Goal: Task Accomplishment & Management: Manage account settings

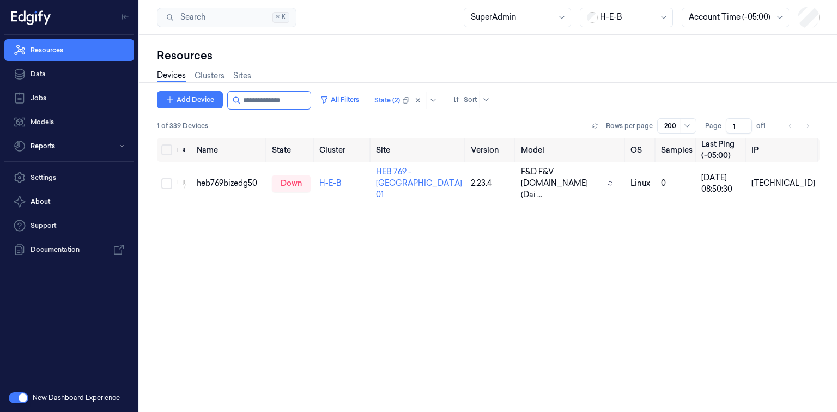
click at [21, 399] on button "button" at bounding box center [19, 397] width 20 height 11
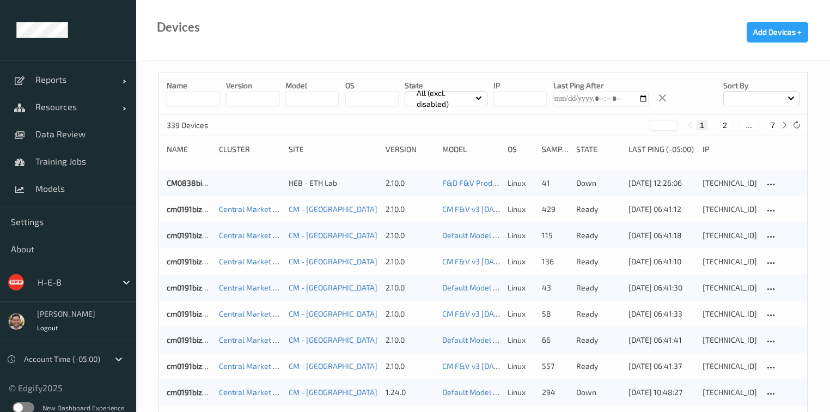
click at [80, 279] on div at bounding box center [75, 282] width 74 height 13
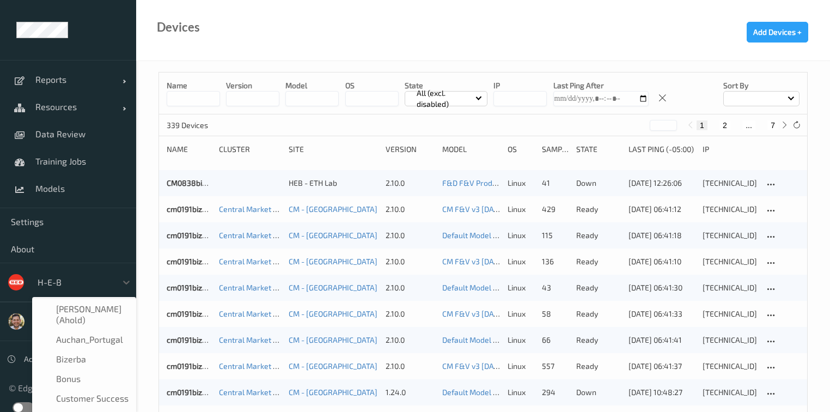
scroll to position [13, 0]
type input "sa"
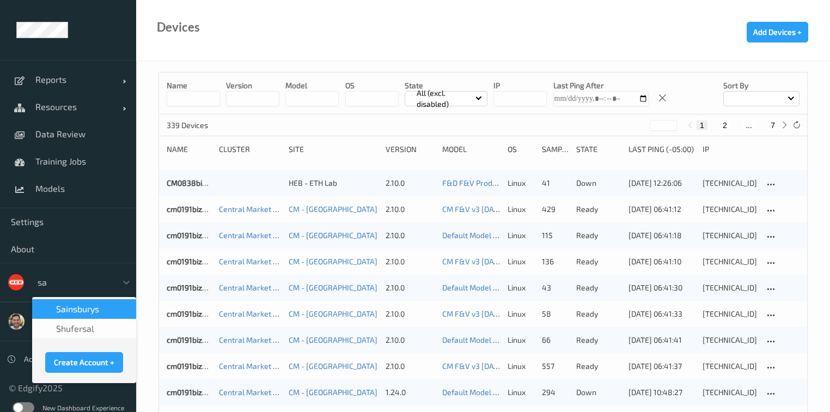
scroll to position [0, 0]
click at [86, 300] on div "Sainsburys" at bounding box center [84, 309] width 104 height 20
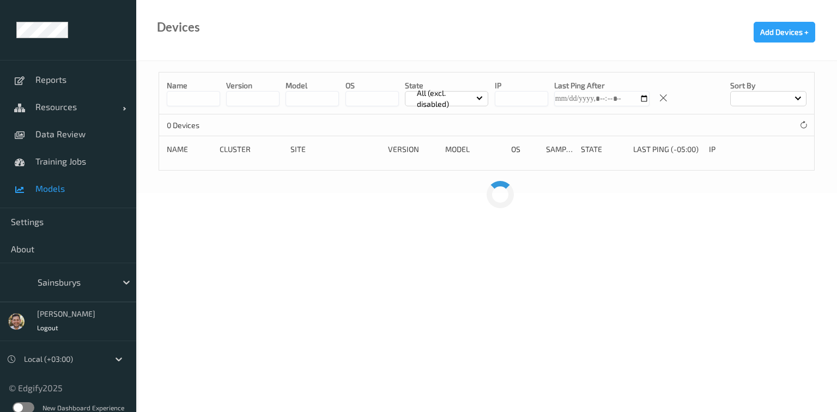
click at [54, 183] on span "Models" at bounding box center [80, 188] width 90 height 11
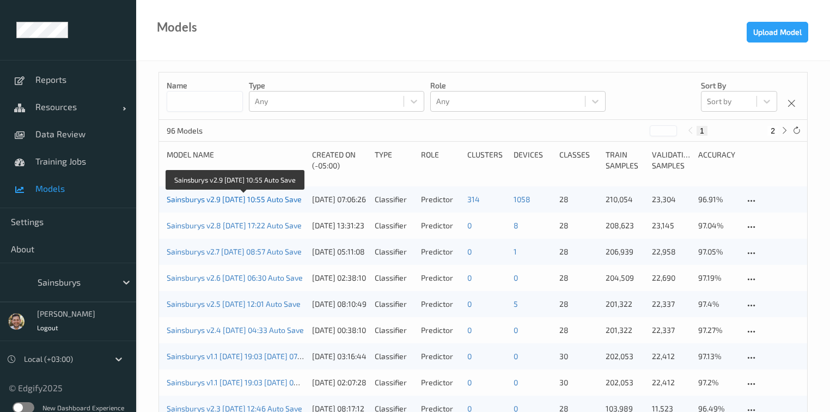
click at [198, 196] on link "Sainsburys v2.9 [DATE] 10:55 Auto Save" at bounding box center [234, 199] width 135 height 9
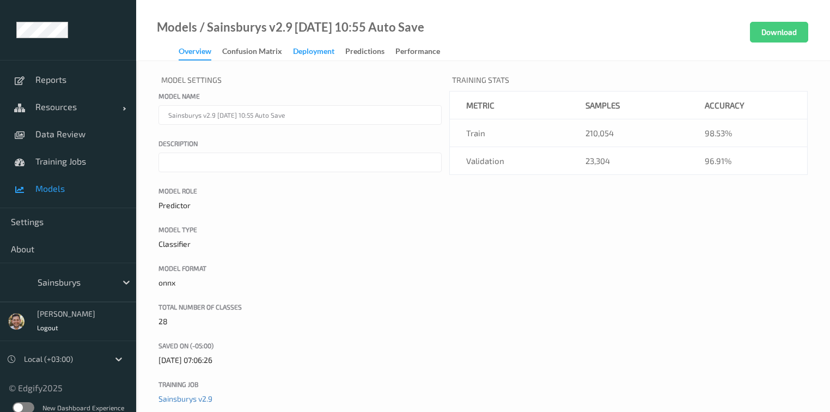
click at [313, 53] on div "Deployment" at bounding box center [313, 53] width 41 height 14
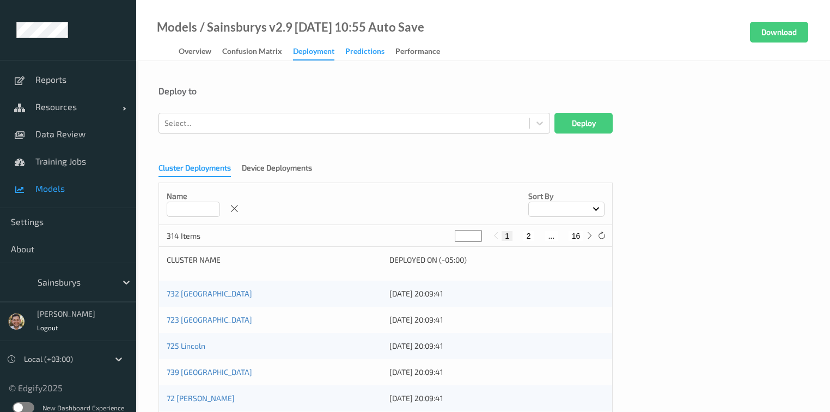
click at [353, 48] on div "Predictions" at bounding box center [364, 53] width 39 height 14
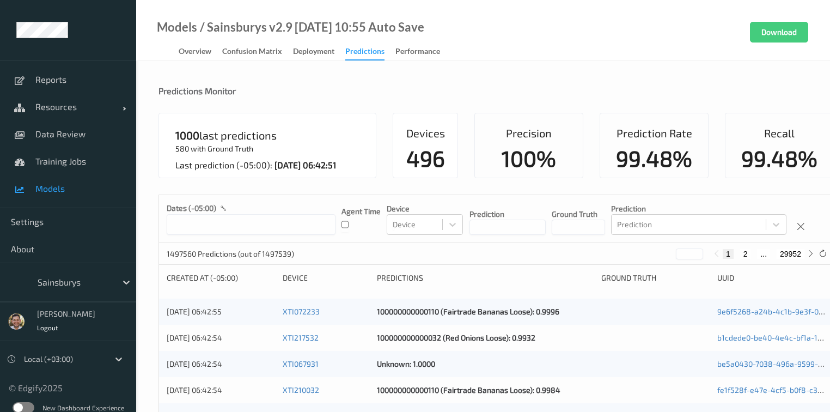
click at [494, 221] on input at bounding box center [508, 227] width 76 height 15
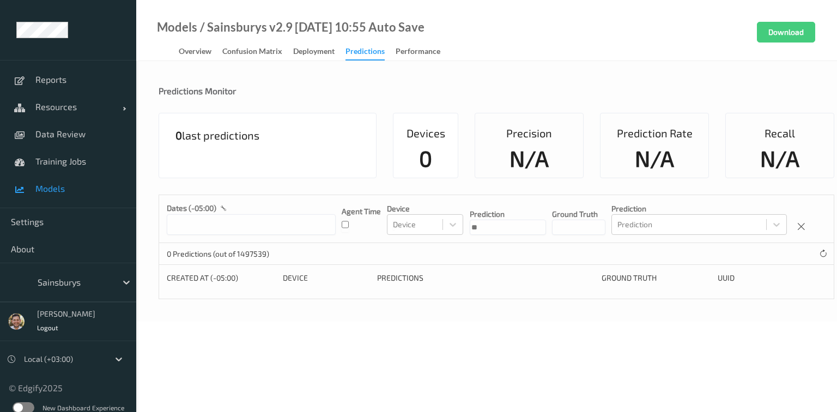
type input "*"
click at [505, 54] on div "Models / Sainsburys v2.9 [DATE] 10:55 Auto Save Overview Confusion matrix Deplo…" at bounding box center [486, 30] width 701 height 61
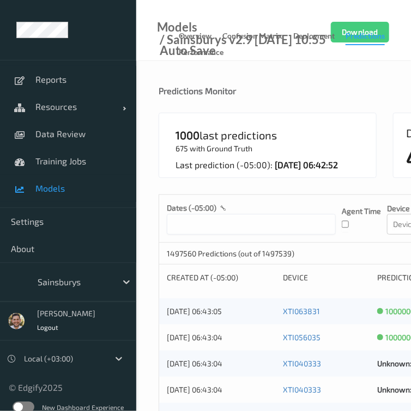
click at [69, 277] on div at bounding box center [75, 282] width 74 height 13
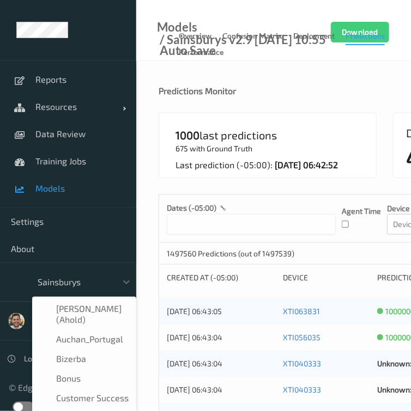
scroll to position [131, 0]
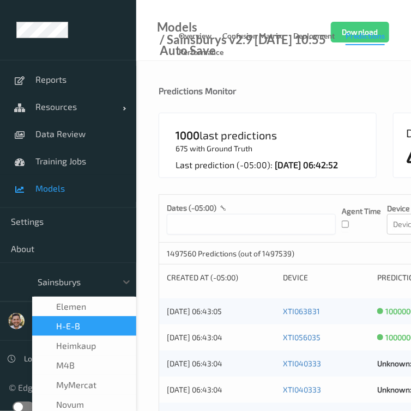
click at [74, 329] on span "H-E-B" at bounding box center [68, 326] width 24 height 11
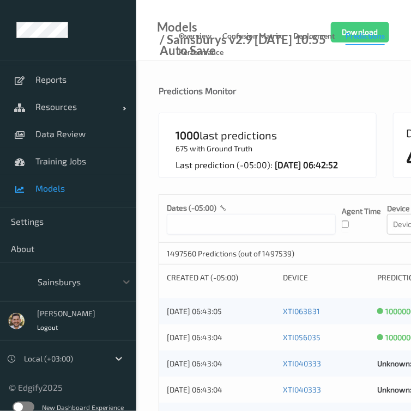
click at [15, 400] on div "New Dashboard Experience" at bounding box center [68, 407] width 136 height 28
click at [16, 408] on label at bounding box center [24, 407] width 22 height 11
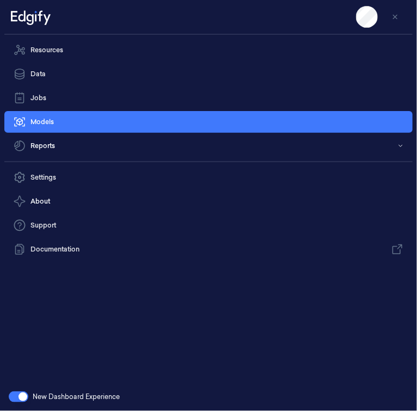
click at [174, 61] on nav "Resources Data Jobs Models Reports" at bounding box center [208, 98] width 413 height 118
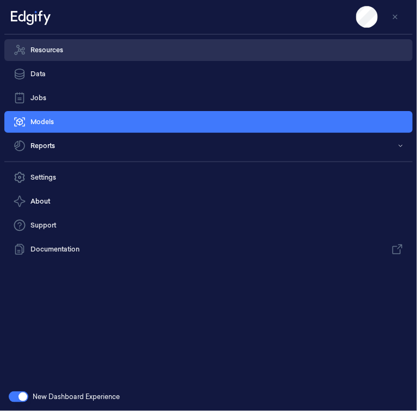
click at [175, 57] on link "Resources" at bounding box center [208, 50] width 409 height 22
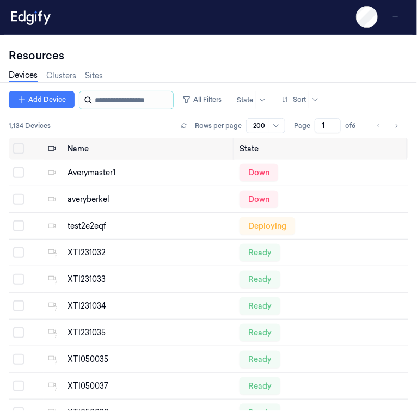
click at [124, 99] on input "string" at bounding box center [133, 100] width 76 height 17
click at [393, 20] on icon "Toggle Navigation" at bounding box center [396, 17] width 8 height 8
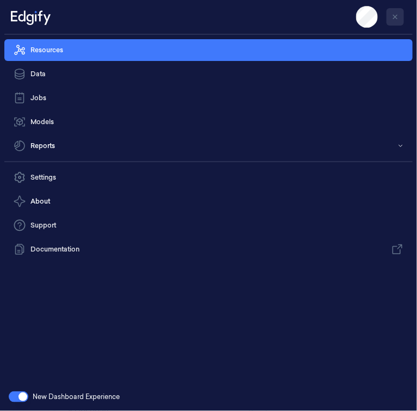
click at [395, 17] on icon "Toggle Navigation" at bounding box center [396, 17] width 4 height 4
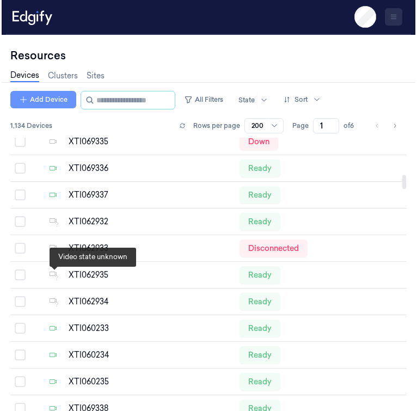
scroll to position [349, 0]
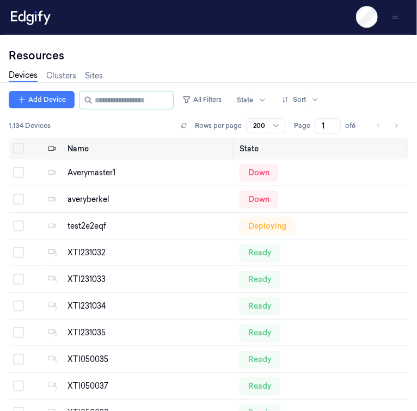
click at [37, 16] on icon at bounding box center [31, 17] width 40 height 16
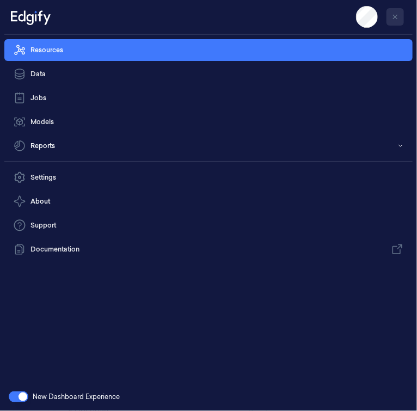
click at [398, 15] on icon "Toggle Navigation" at bounding box center [396, 17] width 8 height 8
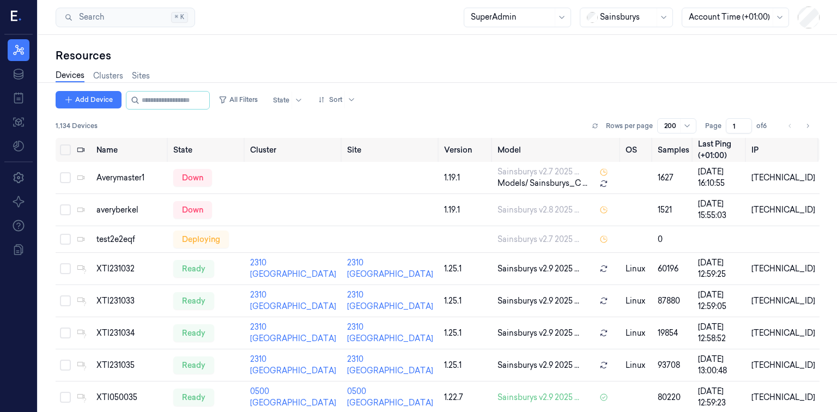
click at [417, 17] on div at bounding box center [627, 16] width 54 height 11
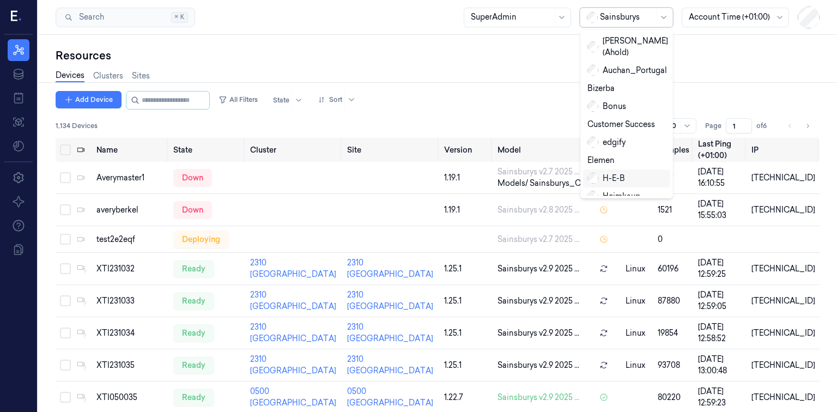
click at [417, 173] on div "H-E-B" at bounding box center [606, 178] width 38 height 11
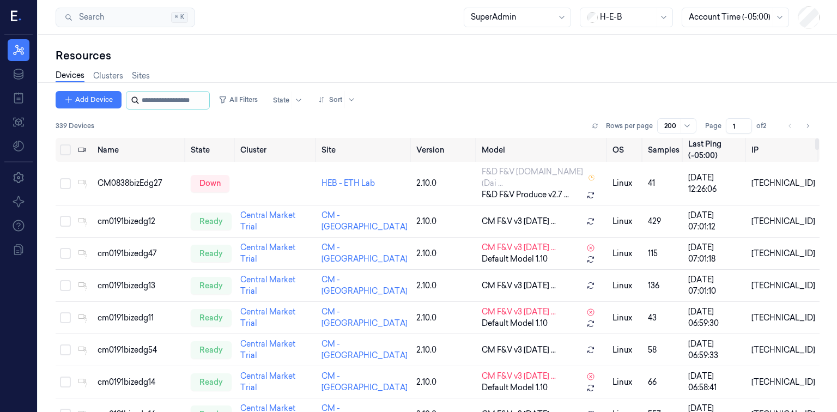
click at [195, 99] on input "string" at bounding box center [174, 100] width 65 height 17
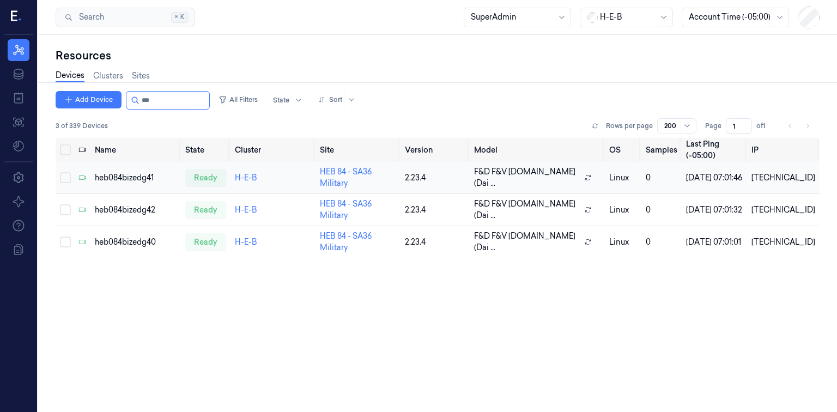
type input "***"
click at [118, 179] on div "heb084bizedg41" at bounding box center [136, 177] width 82 height 11
click at [144, 180] on div "heb084bizedg41" at bounding box center [136, 177] width 82 height 11
click at [144, 176] on div "heb084bizedg41" at bounding box center [136, 177] width 82 height 11
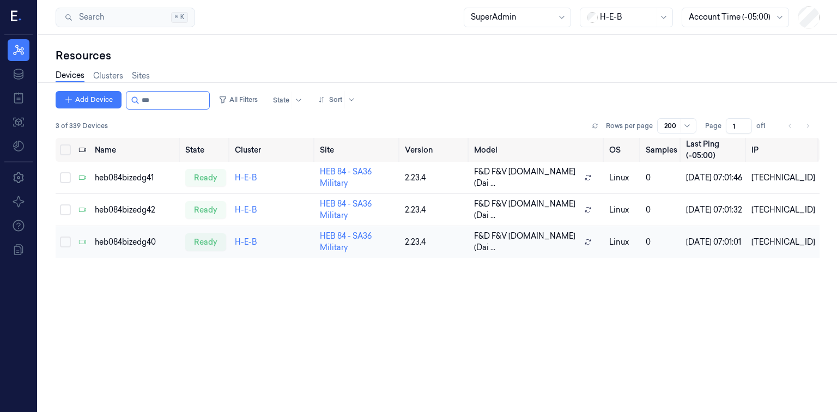
click at [139, 242] on div "heb084bizedg40" at bounding box center [136, 241] width 82 height 11
click at [131, 181] on div "heb084bizedg41" at bounding box center [136, 177] width 82 height 11
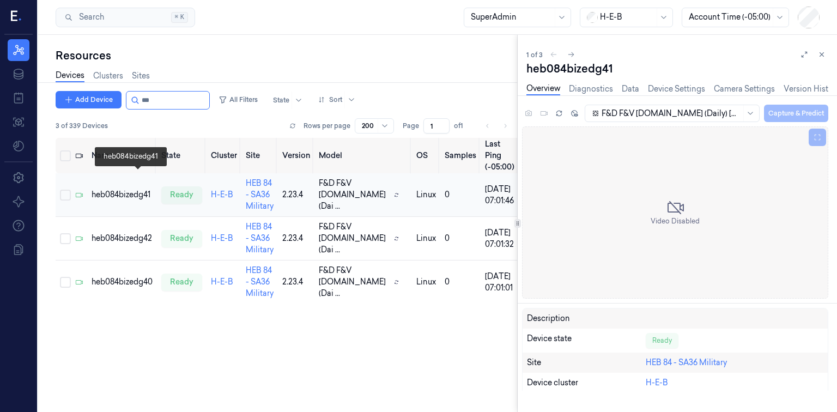
click at [132, 189] on div "heb084bizedg41" at bounding box center [122, 194] width 61 height 11
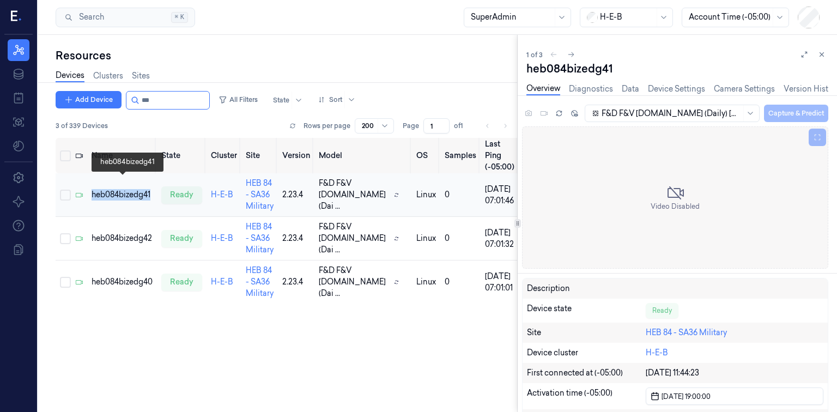
click at [132, 189] on div "heb084bizedg41" at bounding box center [122, 194] width 61 height 11
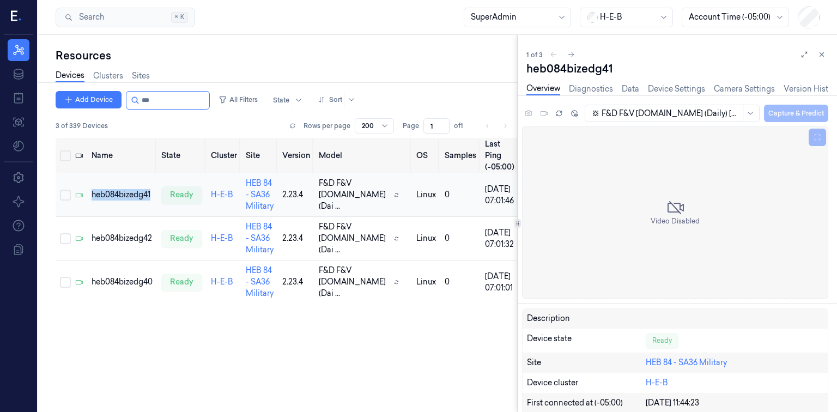
click at [132, 181] on td "heb084bizedg41" at bounding box center [122, 195] width 70 height 44
click at [417, 90] on link "Device Settings" at bounding box center [676, 89] width 57 height 13
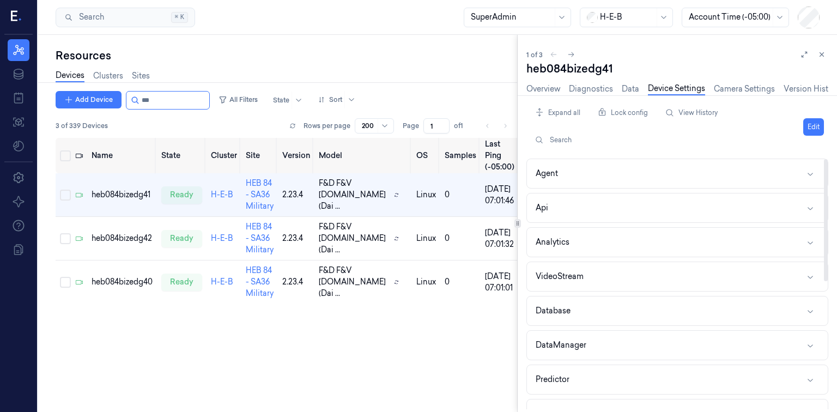
scroll to position [131, 0]
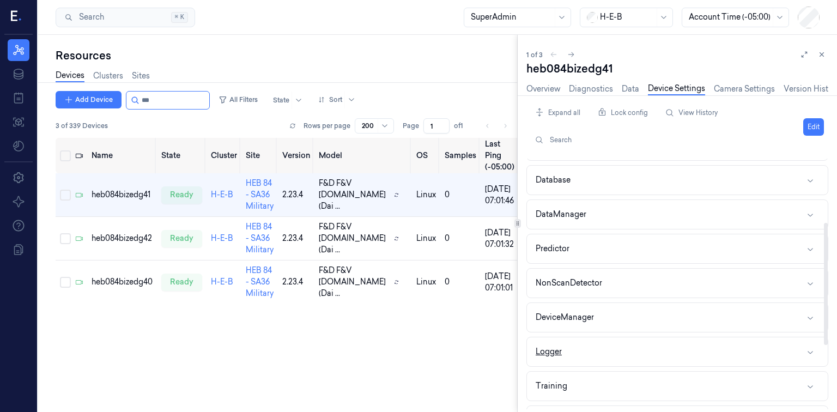
click at [417, 349] on button "Logger" at bounding box center [677, 351] width 301 height 29
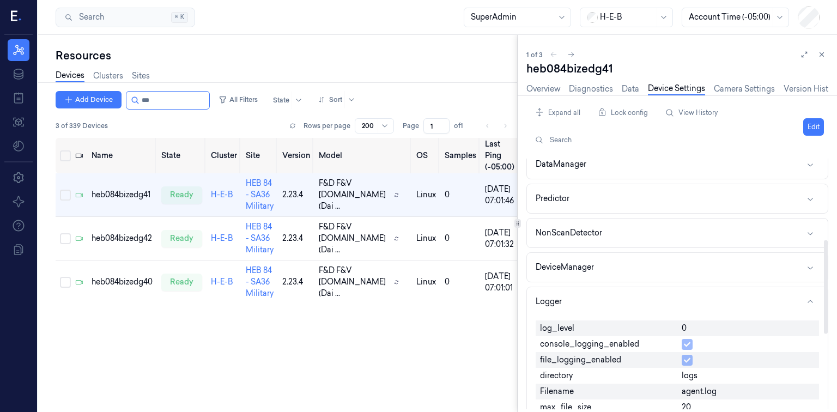
scroll to position [218, 0]
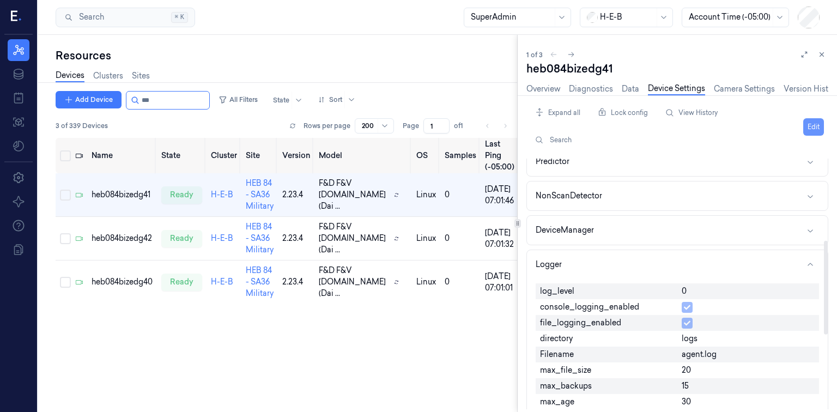
click at [417, 122] on button "Edit" at bounding box center [813, 126] width 21 height 17
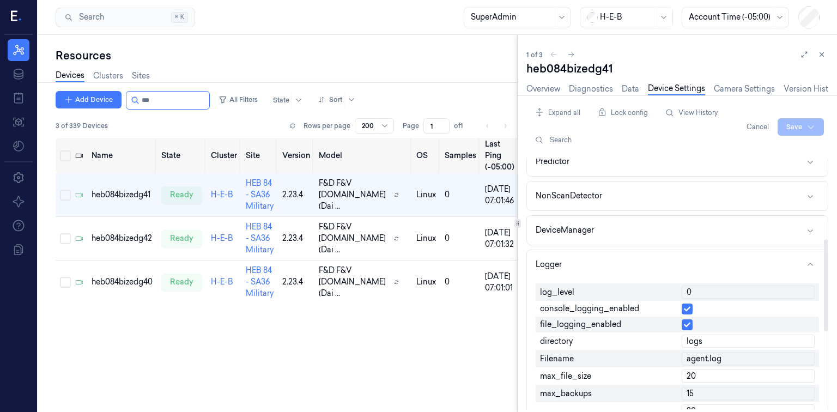
click at [417, 297] on div "0" at bounding box center [748, 291] width 142 height 17
click at [417, 292] on input "0" at bounding box center [748, 292] width 133 height 13
type input "1"
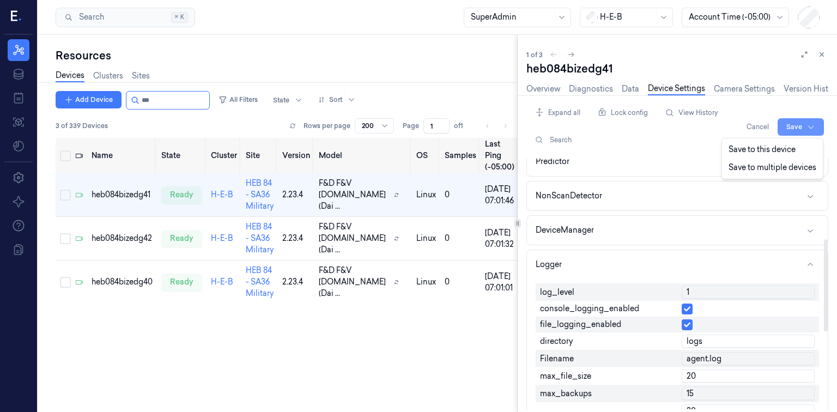
click at [417, 123] on html "Resources Data Jobs Models Settings About Support Documentation Search Search..…" at bounding box center [418, 206] width 837 height 412
click at [417, 148] on div "Save to this device" at bounding box center [772, 150] width 96 height 18
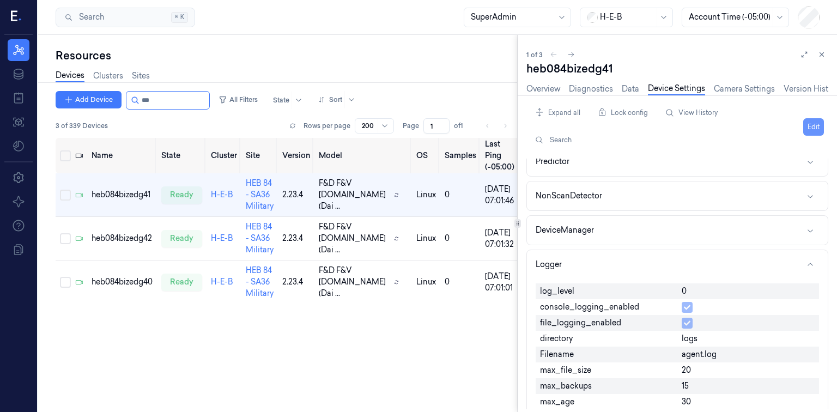
click at [417, 128] on button "Edit" at bounding box center [813, 126] width 21 height 17
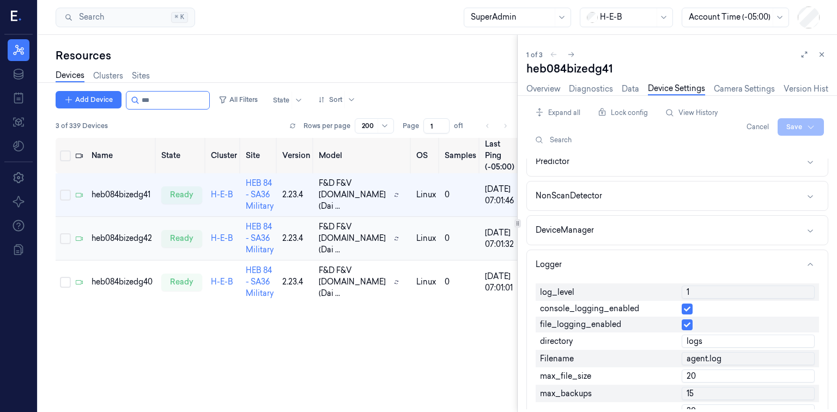
click at [120, 237] on td "heb084bizedg42" at bounding box center [122, 239] width 70 height 44
click at [130, 237] on td "heb084bizedg42" at bounding box center [122, 239] width 70 height 44
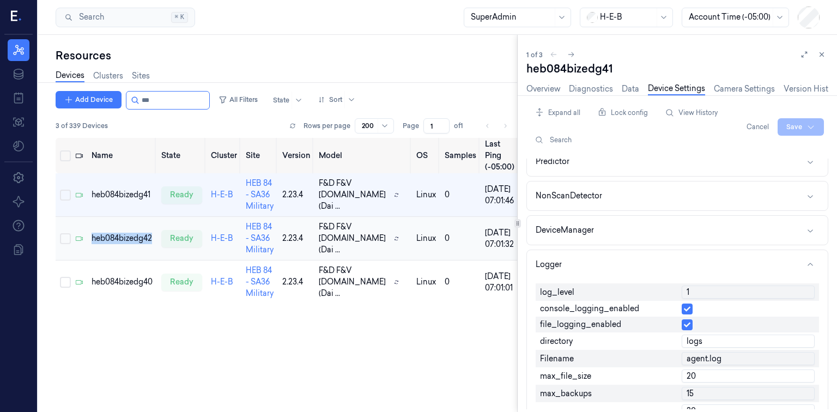
click at [130, 237] on td "heb084bizedg42" at bounding box center [122, 239] width 70 height 44
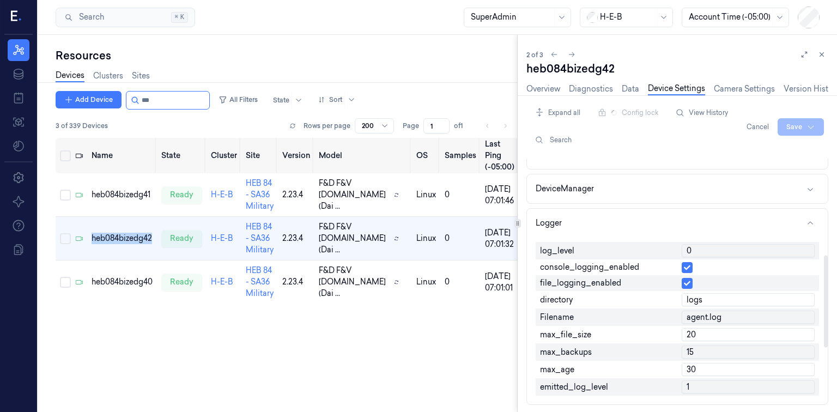
scroll to position [262, 0]
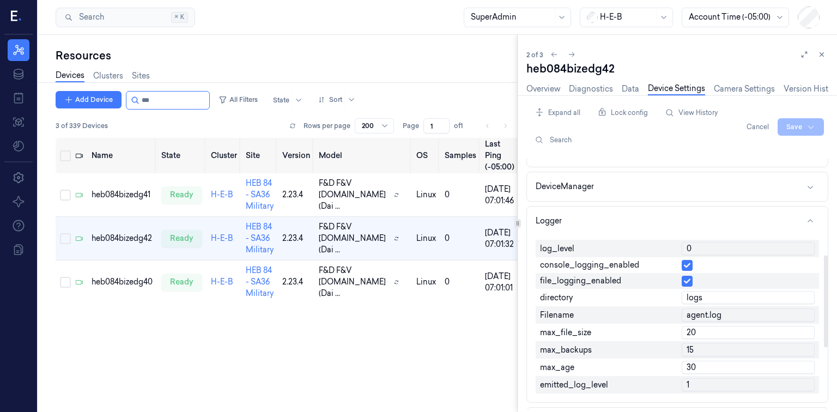
click at [417, 247] on input "0" at bounding box center [748, 248] width 133 height 13
type input "1"
click at [417, 126] on html "Resources Data Jobs Models Settings About Support Documentation Search Search..…" at bounding box center [418, 206] width 837 height 412
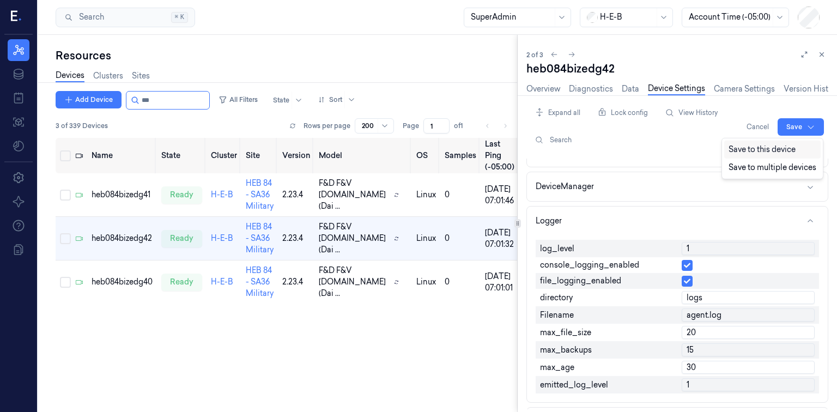
click at [417, 151] on div "Save to this device" at bounding box center [772, 150] width 96 height 18
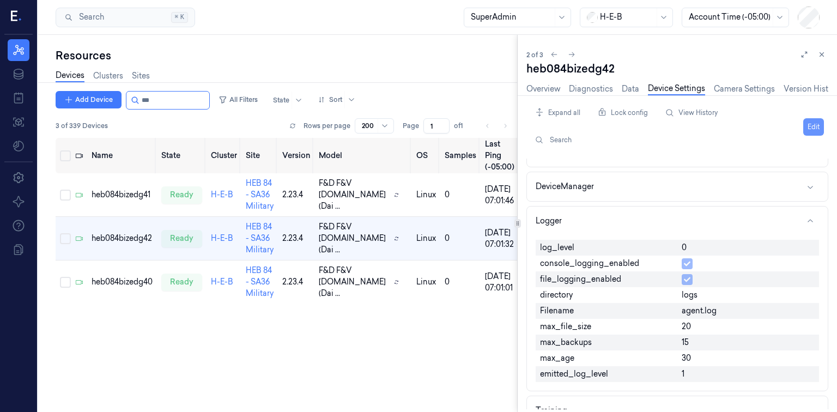
click at [417, 122] on button "Edit" at bounding box center [813, 126] width 21 height 17
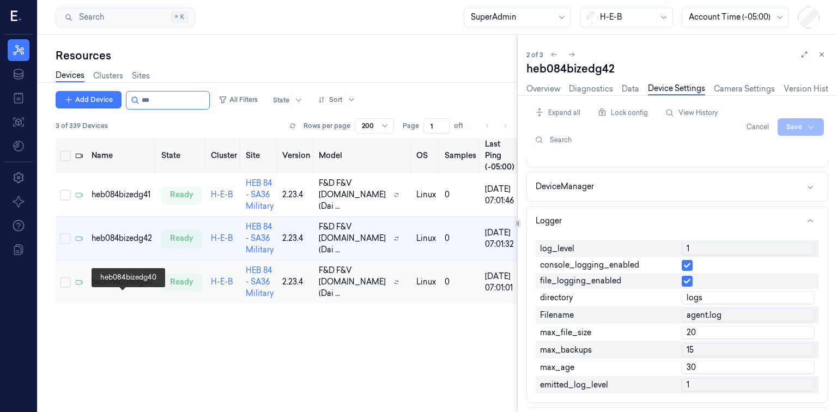
click at [113, 288] on div "heb084bizedg40" at bounding box center [122, 281] width 61 height 11
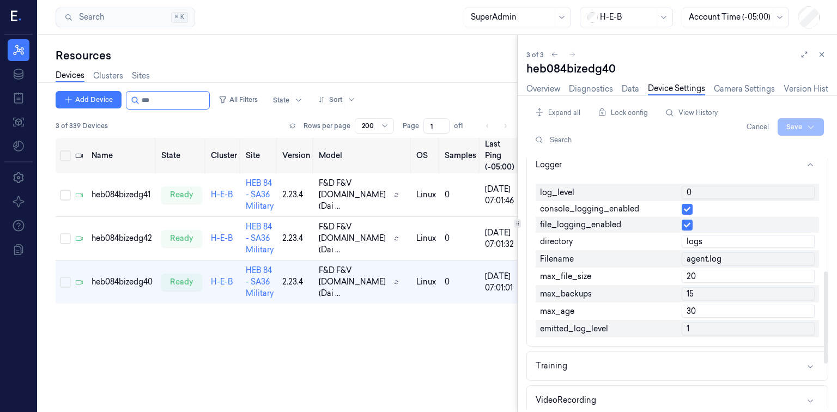
scroll to position [305, 0]
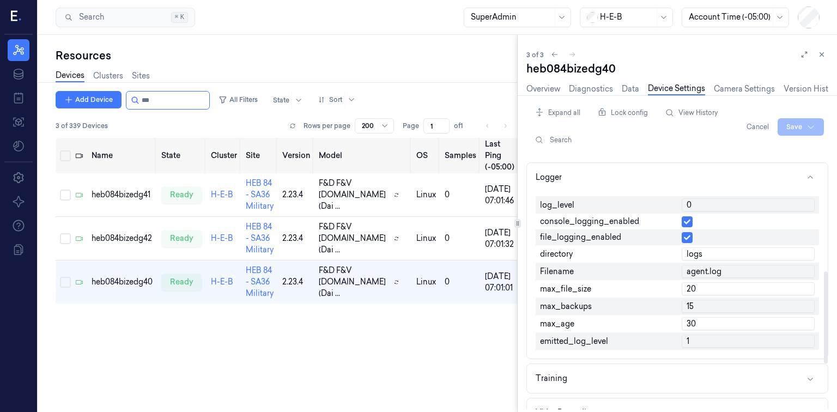
click at [417, 204] on input "0" at bounding box center [748, 204] width 133 height 13
type input "1"
click at [417, 131] on html "Resources Data Jobs Models Settings About Support Documentation Search Search..…" at bounding box center [418, 206] width 837 height 412
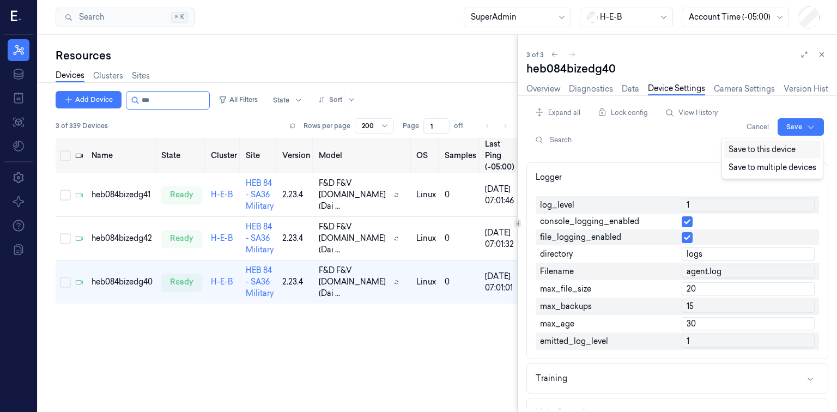
click at [417, 149] on div "Save to this device" at bounding box center [772, 150] width 96 height 18
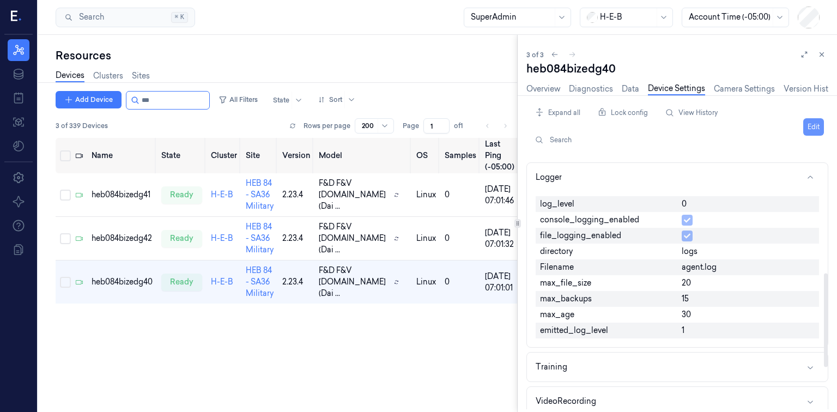
click at [417, 131] on button "Edit" at bounding box center [813, 126] width 21 height 17
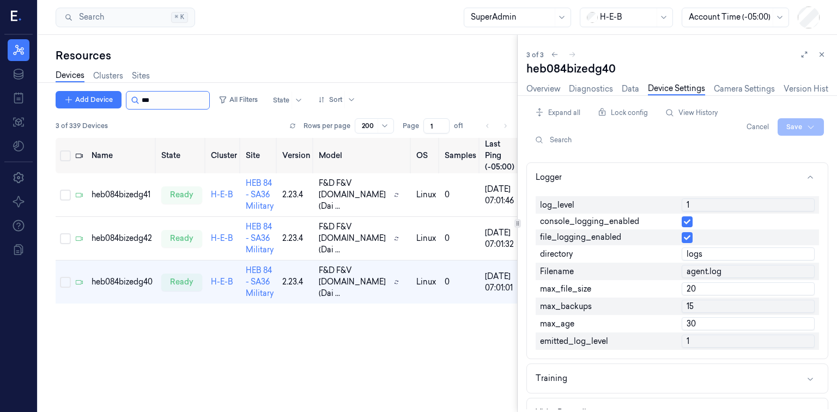
click at [169, 100] on input "string" at bounding box center [174, 100] width 65 height 17
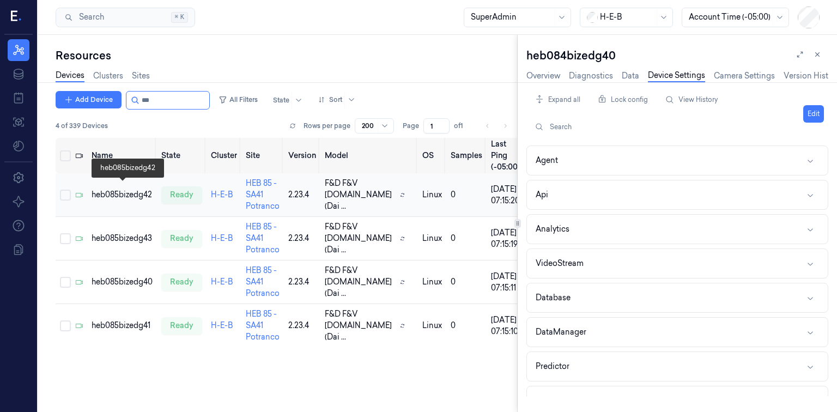
type input "***"
click at [131, 190] on div "heb085bizedg42" at bounding box center [122, 194] width 61 height 11
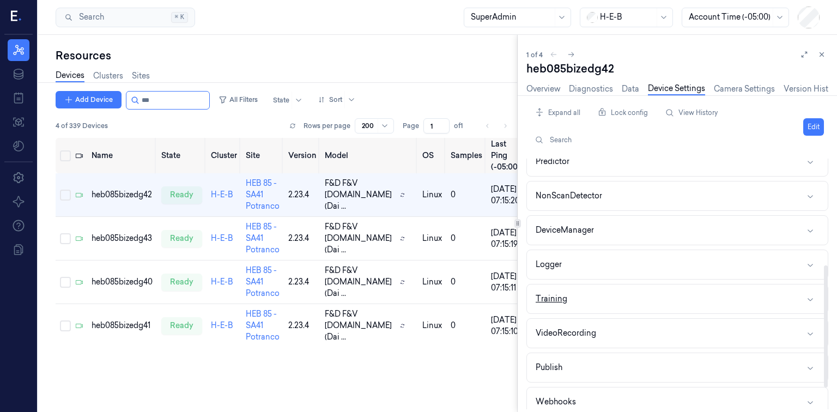
scroll to position [261, 0]
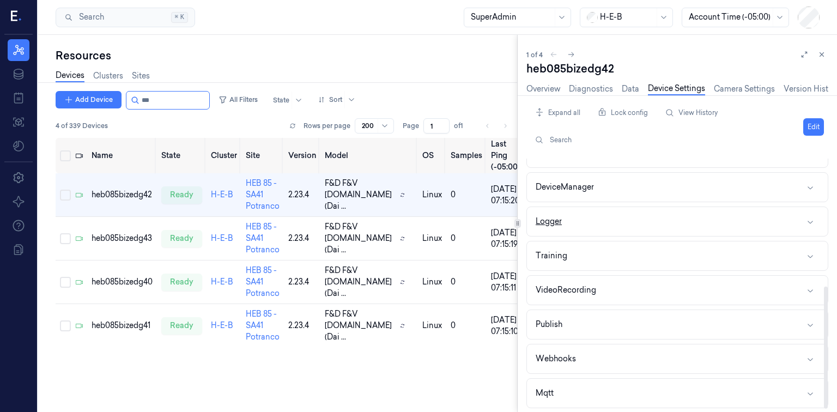
click at [417, 224] on div "Logger" at bounding box center [549, 221] width 26 height 11
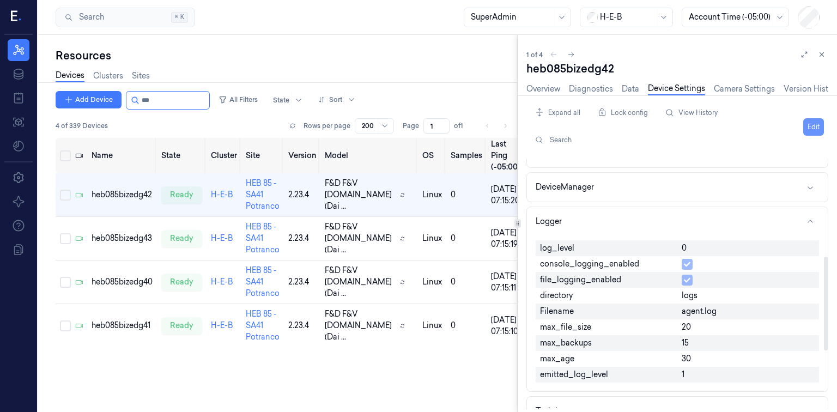
click at [417, 123] on button "Edit" at bounding box center [813, 126] width 21 height 17
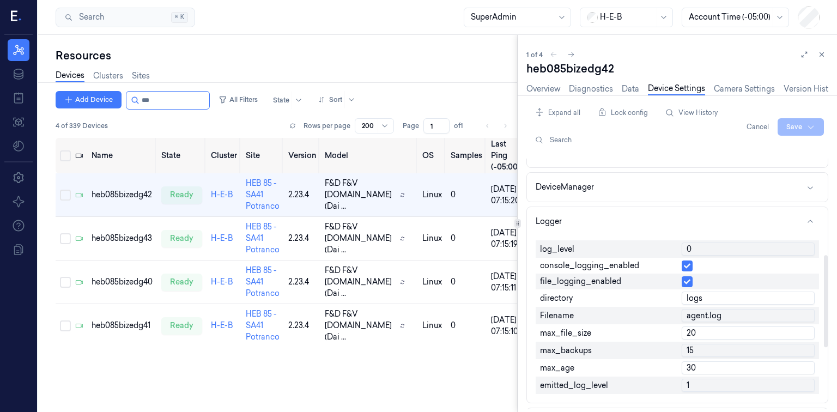
click at [417, 244] on input "0" at bounding box center [748, 248] width 133 height 13
type input "1"
click at [417, 210] on button "Logger" at bounding box center [677, 221] width 301 height 29
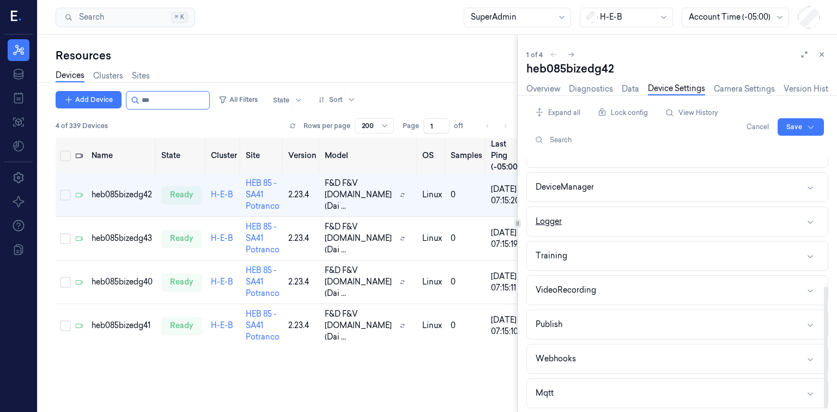
click at [417, 229] on button "Logger" at bounding box center [677, 221] width 301 height 29
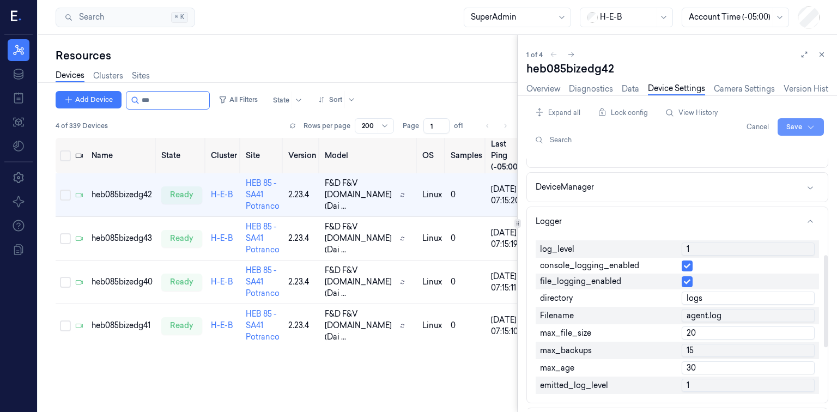
click at [417, 124] on html "Resources Data Jobs Models Settings About Support Documentation Search Search..…" at bounding box center [418, 206] width 837 height 412
click at [417, 153] on div "Save to this device" at bounding box center [772, 150] width 96 height 18
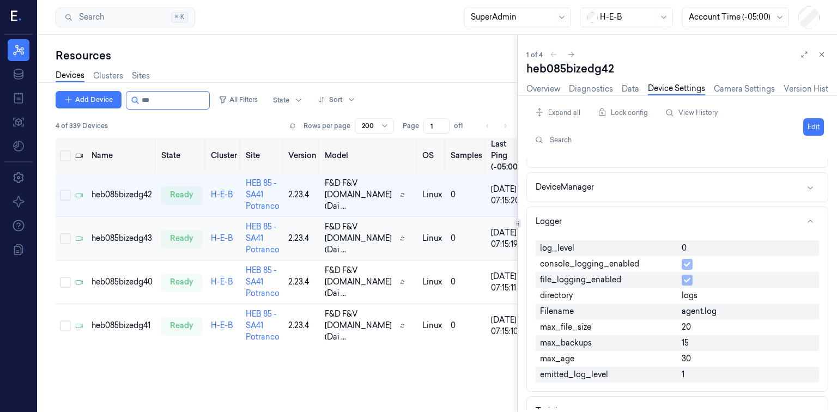
click at [124, 235] on td "heb085bizedg43" at bounding box center [122, 239] width 70 height 44
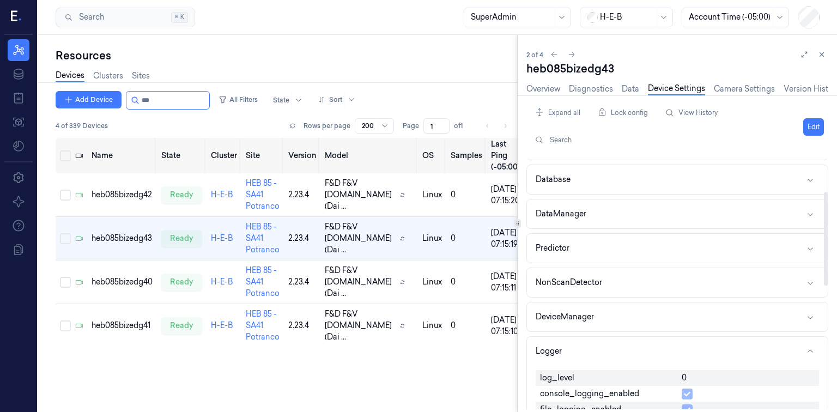
scroll to position [174, 0]
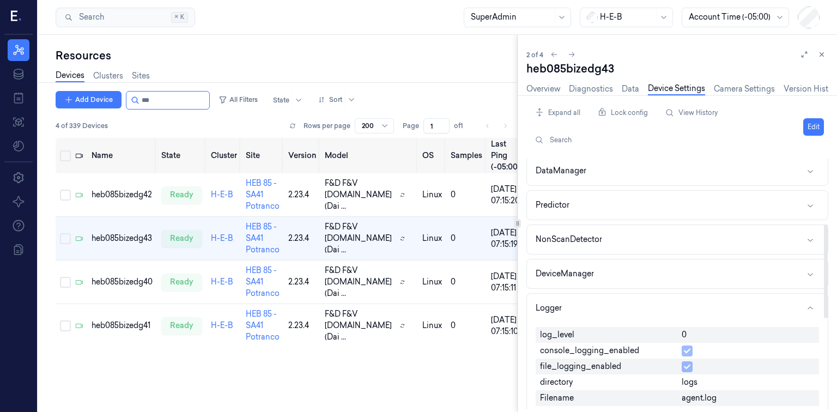
drag, startPoint x: 706, startPoint y: 331, endPoint x: 693, endPoint y: 332, distance: 13.1
click at [417, 331] on div "0" at bounding box center [748, 335] width 142 height 16
click at [417, 333] on span "0" at bounding box center [684, 334] width 5 height 11
click at [417, 126] on button "Edit" at bounding box center [813, 126] width 21 height 17
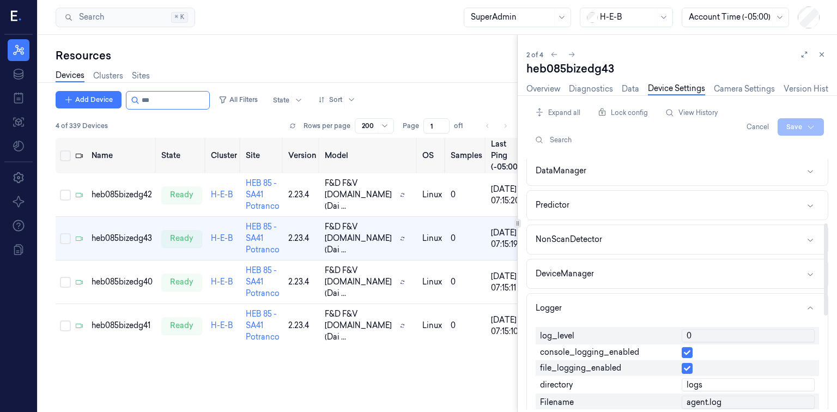
click at [417, 333] on input "0" at bounding box center [748, 335] width 133 height 13
type input "1"
click at [417, 133] on html "Resources Data Jobs Models Settings About Support Documentation Search Search..…" at bounding box center [418, 206] width 837 height 412
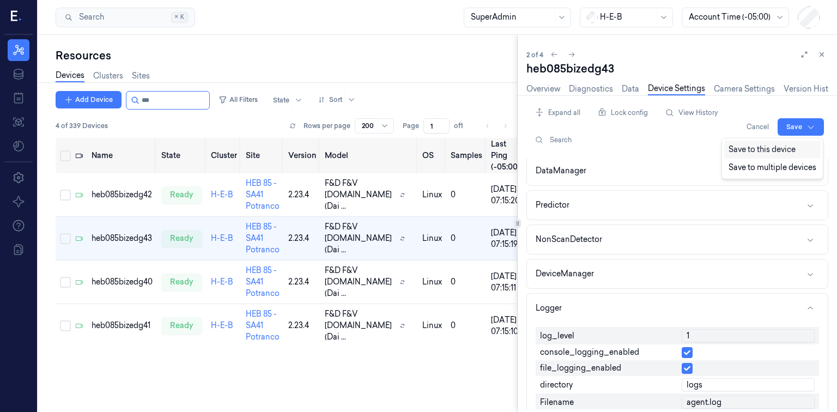
click at [417, 153] on div "Save to this device" at bounding box center [772, 150] width 96 height 18
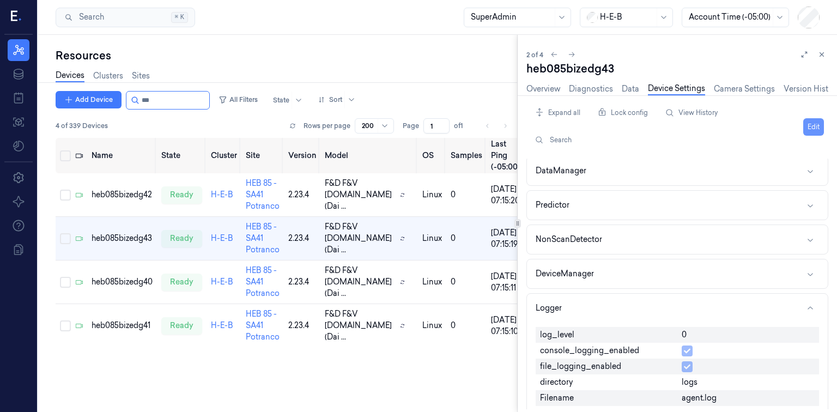
click at [417, 124] on button "Edit" at bounding box center [813, 126] width 21 height 17
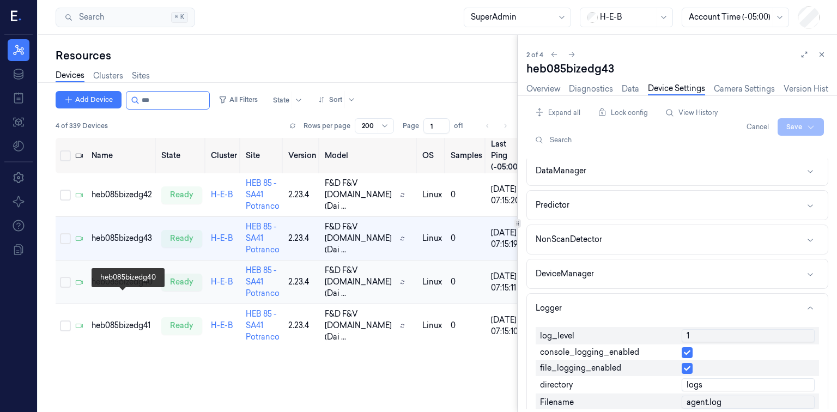
click at [137, 288] on div "heb085bizedg40" at bounding box center [122, 281] width 61 height 11
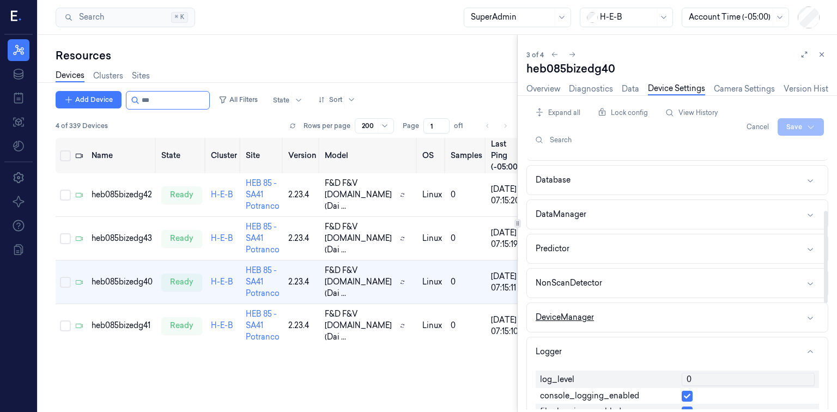
scroll to position [174, 0]
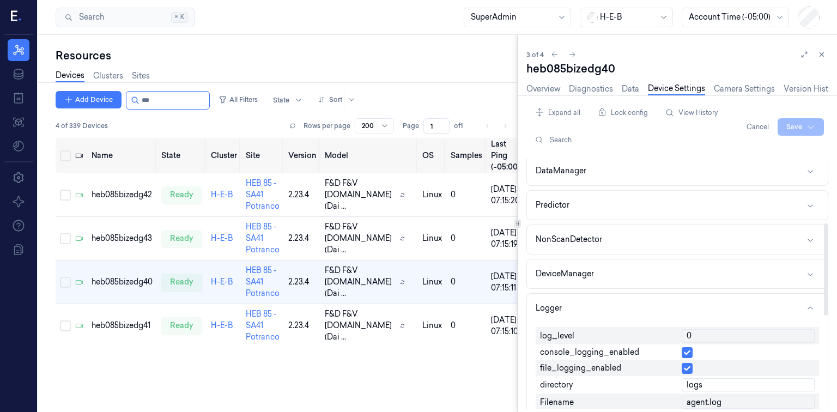
click at [417, 333] on input "0" at bounding box center [748, 335] width 133 height 13
type input "1"
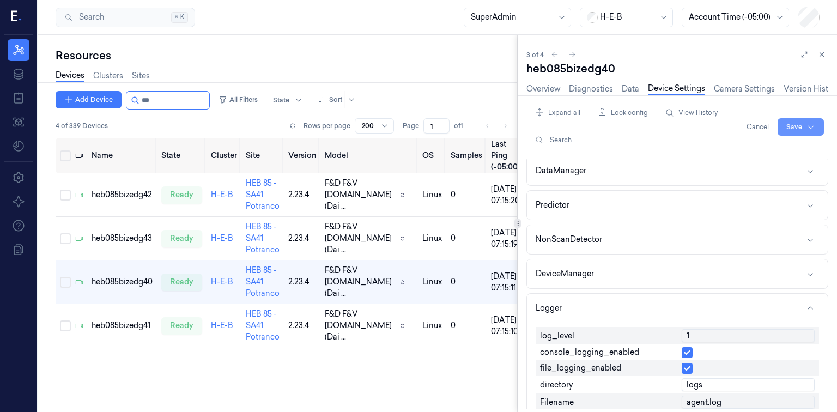
click at [417, 122] on html "Resources Data Jobs Models Settings About Support Documentation Search Search..…" at bounding box center [418, 206] width 837 height 412
click at [417, 153] on div "Save to this device" at bounding box center [772, 150] width 96 height 18
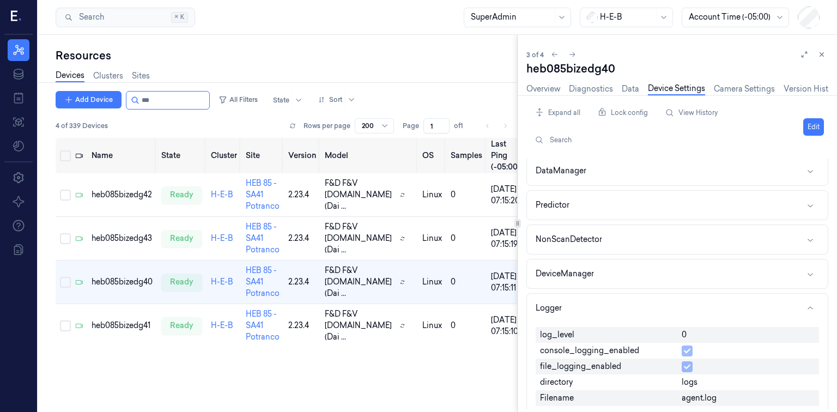
click at [417, 120] on div "Expand all Lock config View History Search Edit" at bounding box center [677, 127] width 302 height 46
click at [417, 123] on button "Edit" at bounding box center [813, 126] width 21 height 17
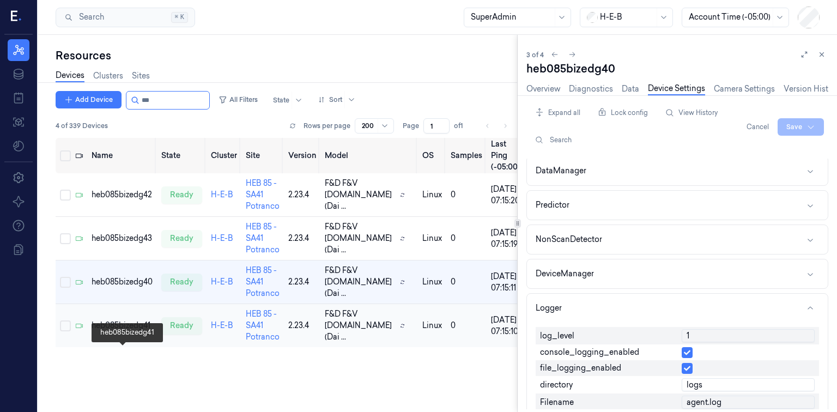
click at [124, 331] on div "heb085bizedg41" at bounding box center [122, 325] width 61 height 11
click at [136, 347] on td "heb085bizedg41" at bounding box center [122, 326] width 70 height 44
click at [137, 347] on td "heb085bizedg41" at bounding box center [122, 326] width 70 height 44
click at [116, 331] on div "heb085bizedg41" at bounding box center [122, 325] width 61 height 11
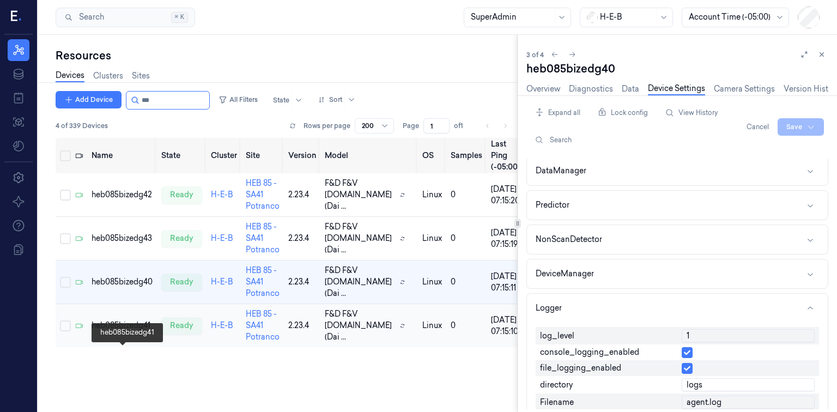
click at [116, 331] on div "heb085bizedg41" at bounding box center [122, 325] width 61 height 11
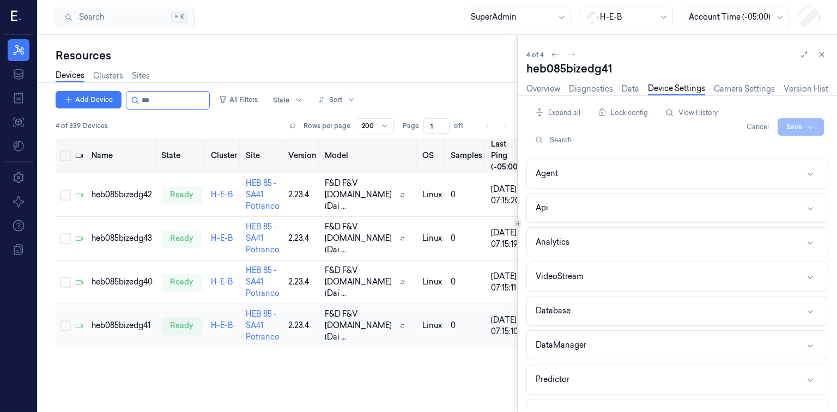
click at [139, 348] on td "heb085bizedg41" at bounding box center [122, 326] width 70 height 44
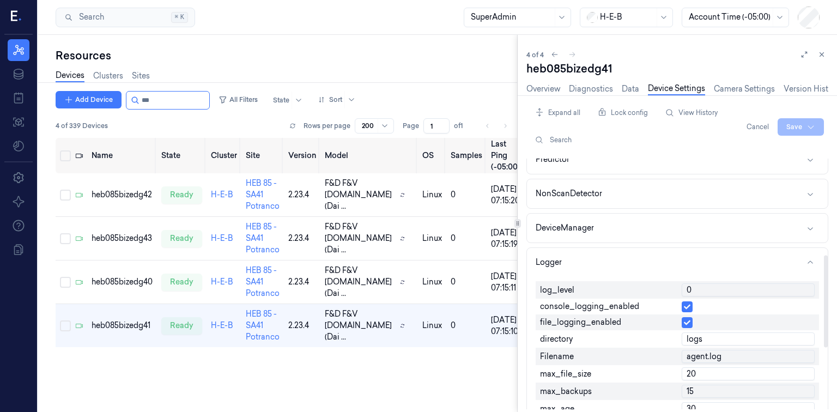
scroll to position [262, 0]
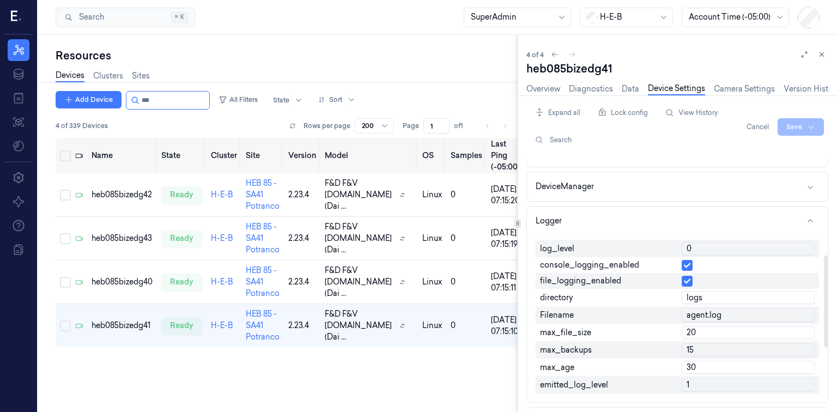
click at [417, 245] on input "0" at bounding box center [748, 248] width 133 height 13
type input "1"
click at [417, 122] on html "Resources Data Jobs Models Settings About Support Documentation Search Search..…" at bounding box center [418, 206] width 837 height 412
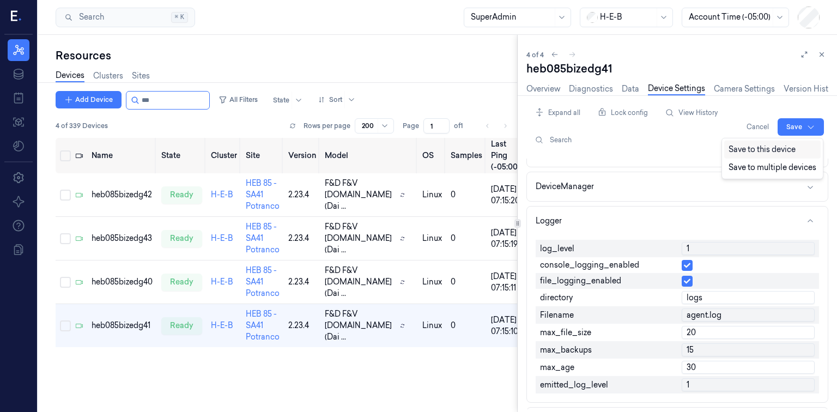
click at [417, 150] on div "Save to this device" at bounding box center [772, 150] width 96 height 18
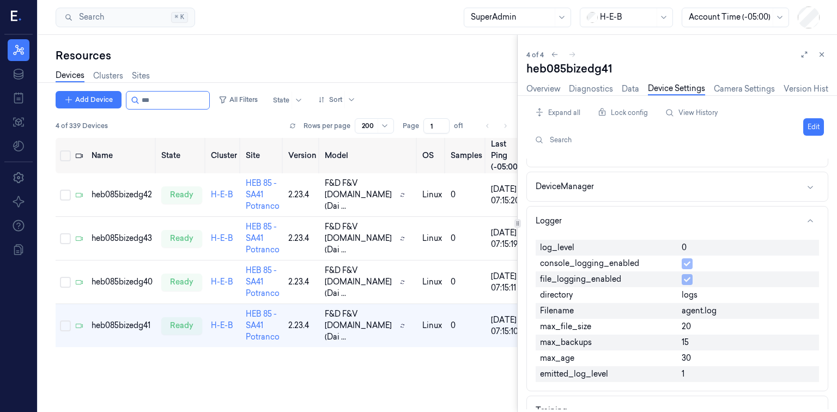
click at [417, 125] on div "Expand all Lock config View History Search Edit" at bounding box center [677, 127] width 302 height 46
click at [417, 126] on button "Edit" at bounding box center [813, 126] width 21 height 17
